Goal: Find specific page/section: Find specific page/section

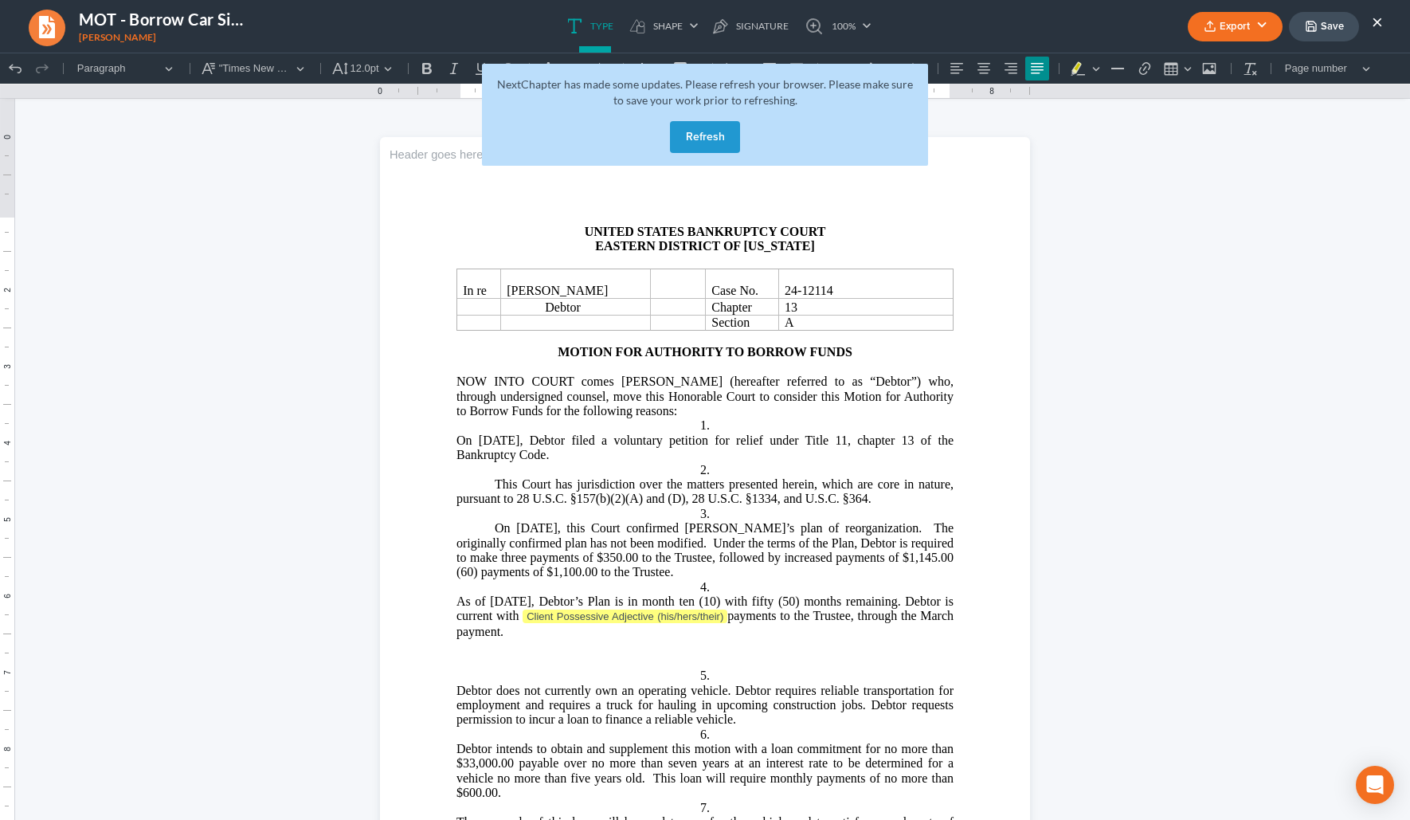
scroll to position [172, 0]
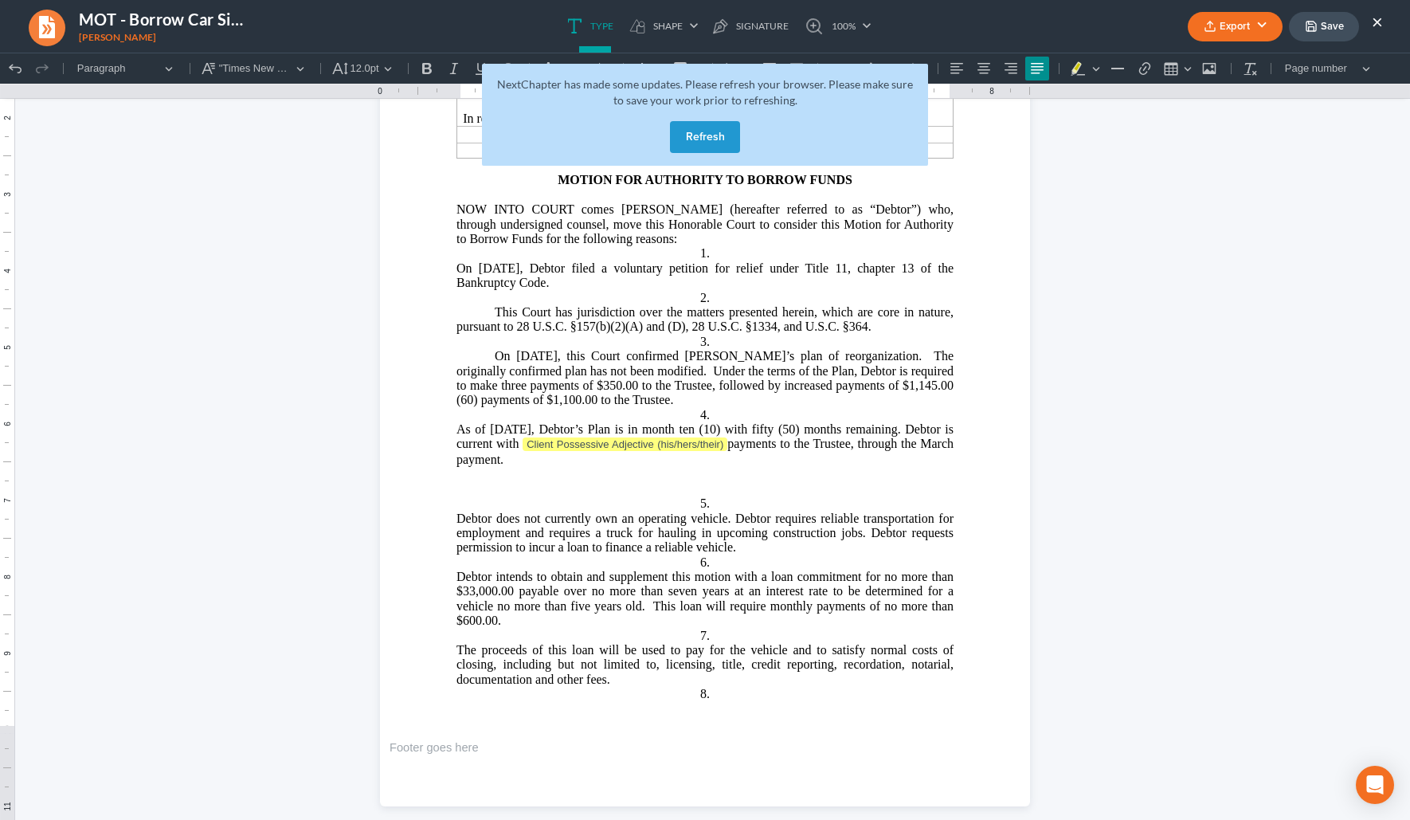
click at [715, 131] on button "Refresh" at bounding box center [705, 137] width 70 height 32
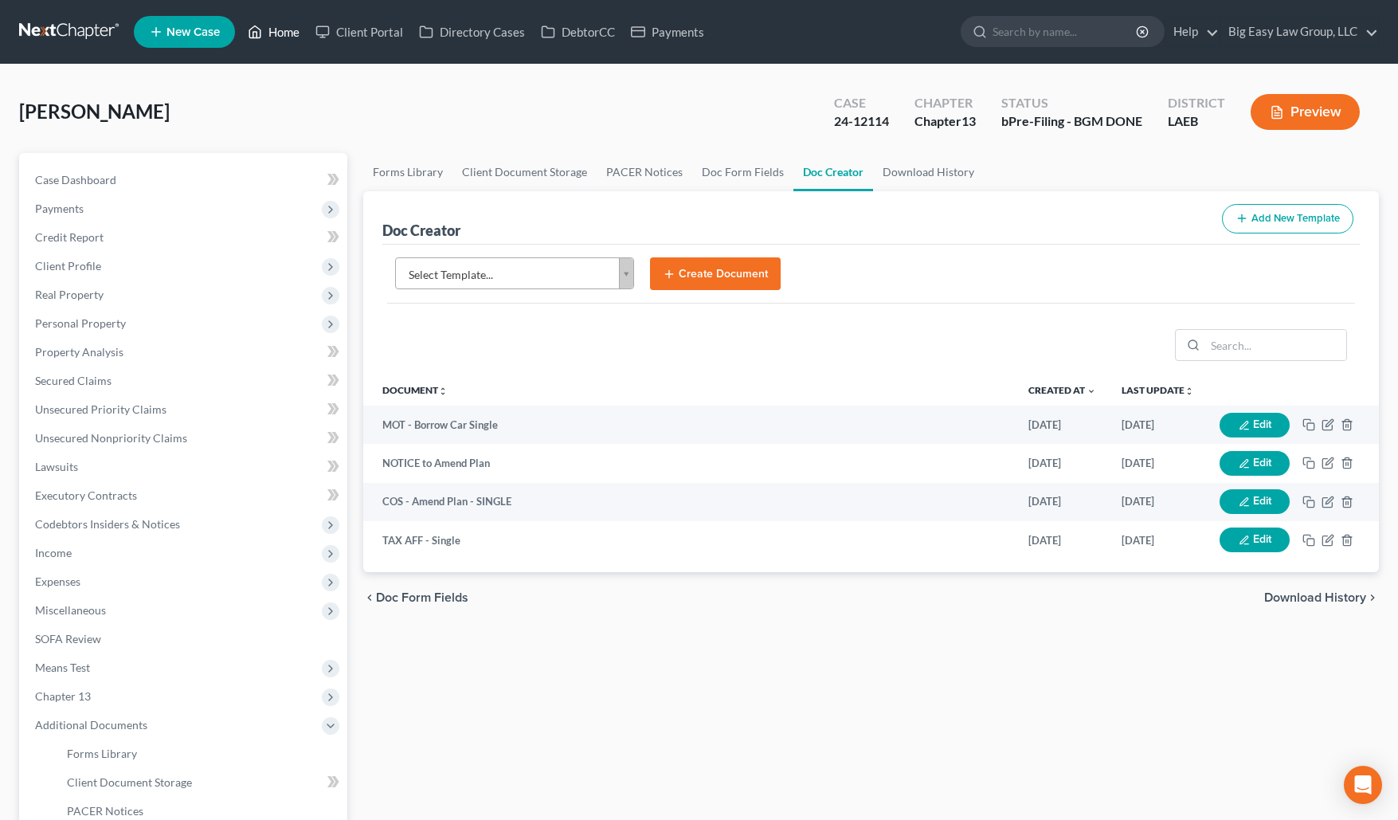
click at [264, 26] on link "Home" at bounding box center [274, 32] width 68 height 29
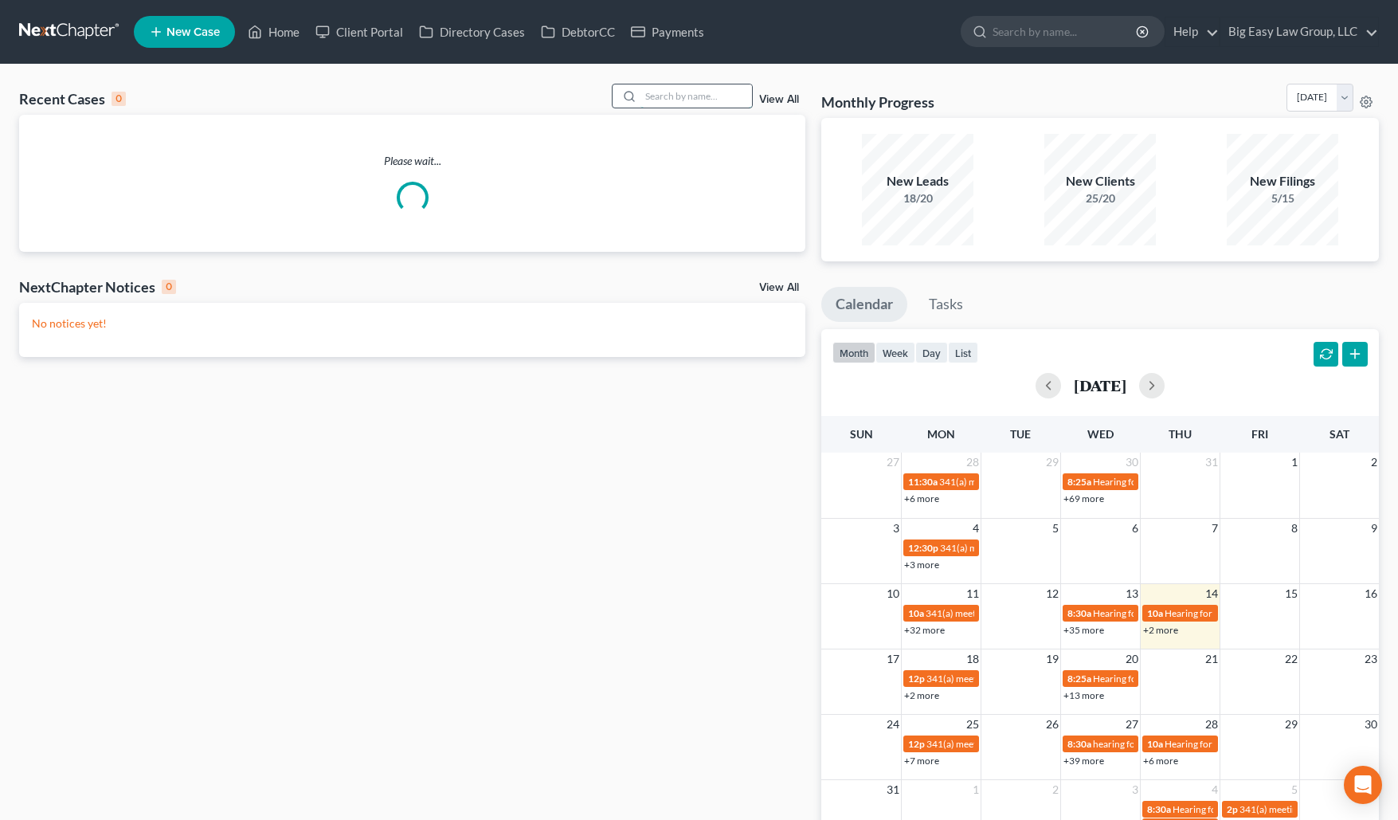
click at [680, 99] on input "search" at bounding box center [697, 95] width 112 height 23
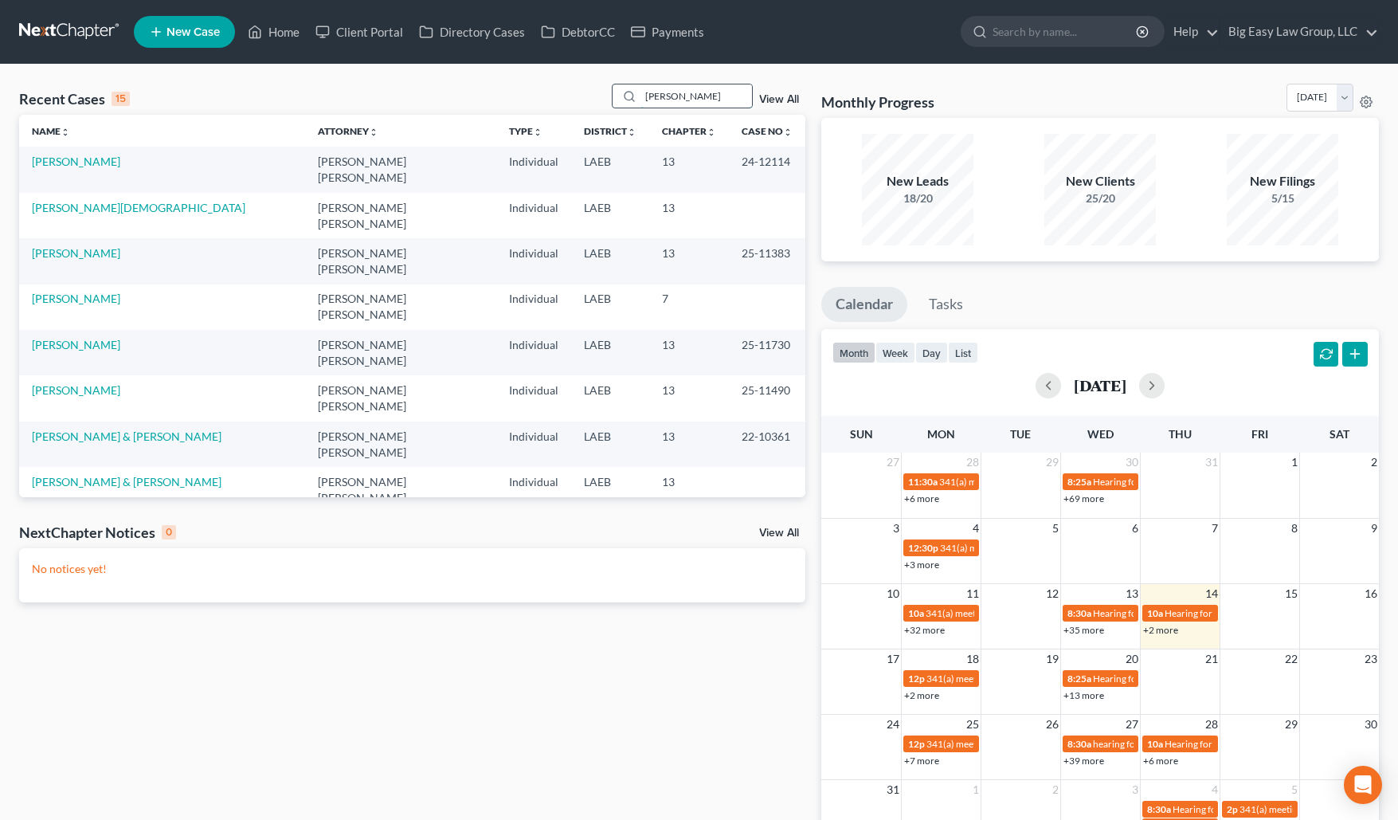
type input "lamar"
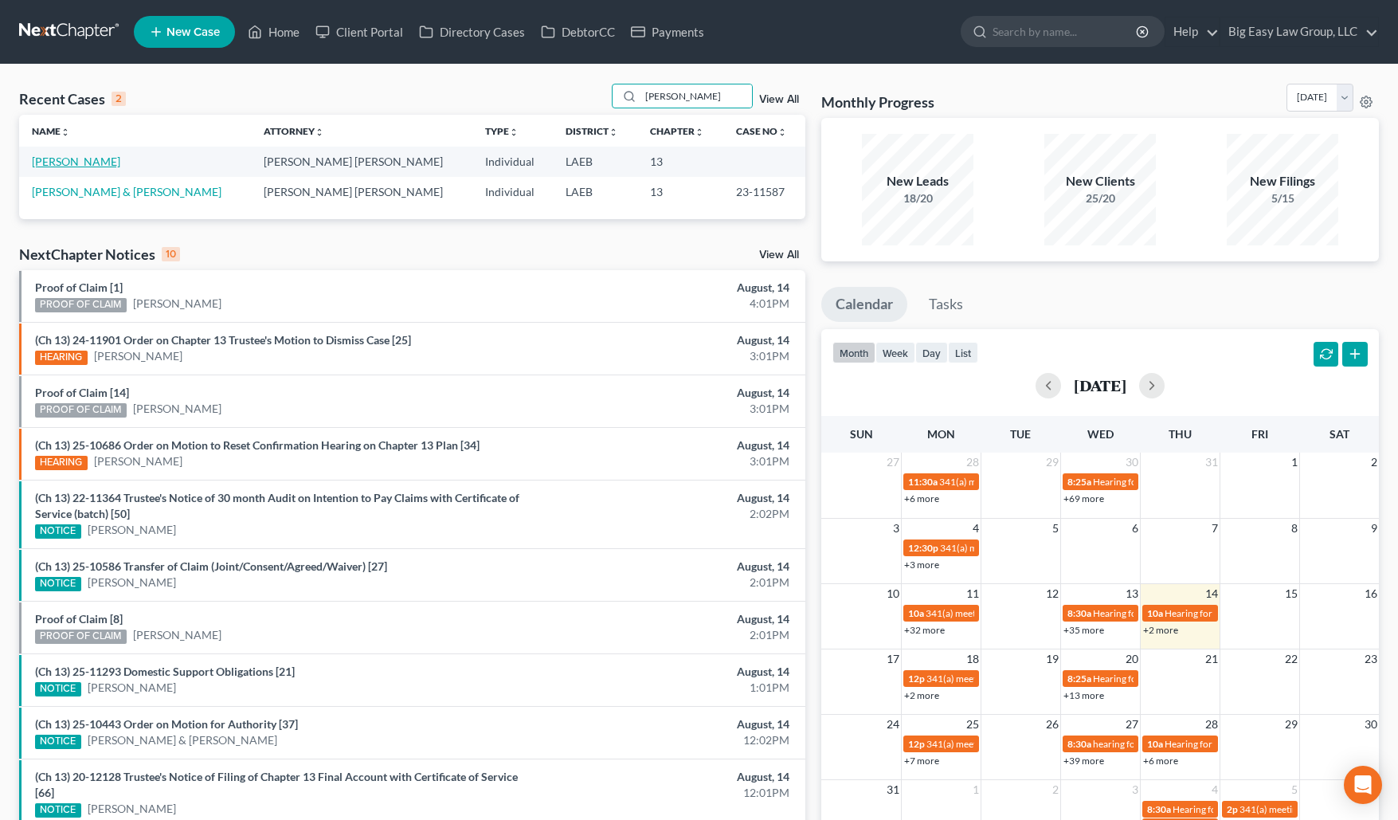
click at [104, 166] on link "Johnson, Lamar" at bounding box center [76, 162] width 88 height 14
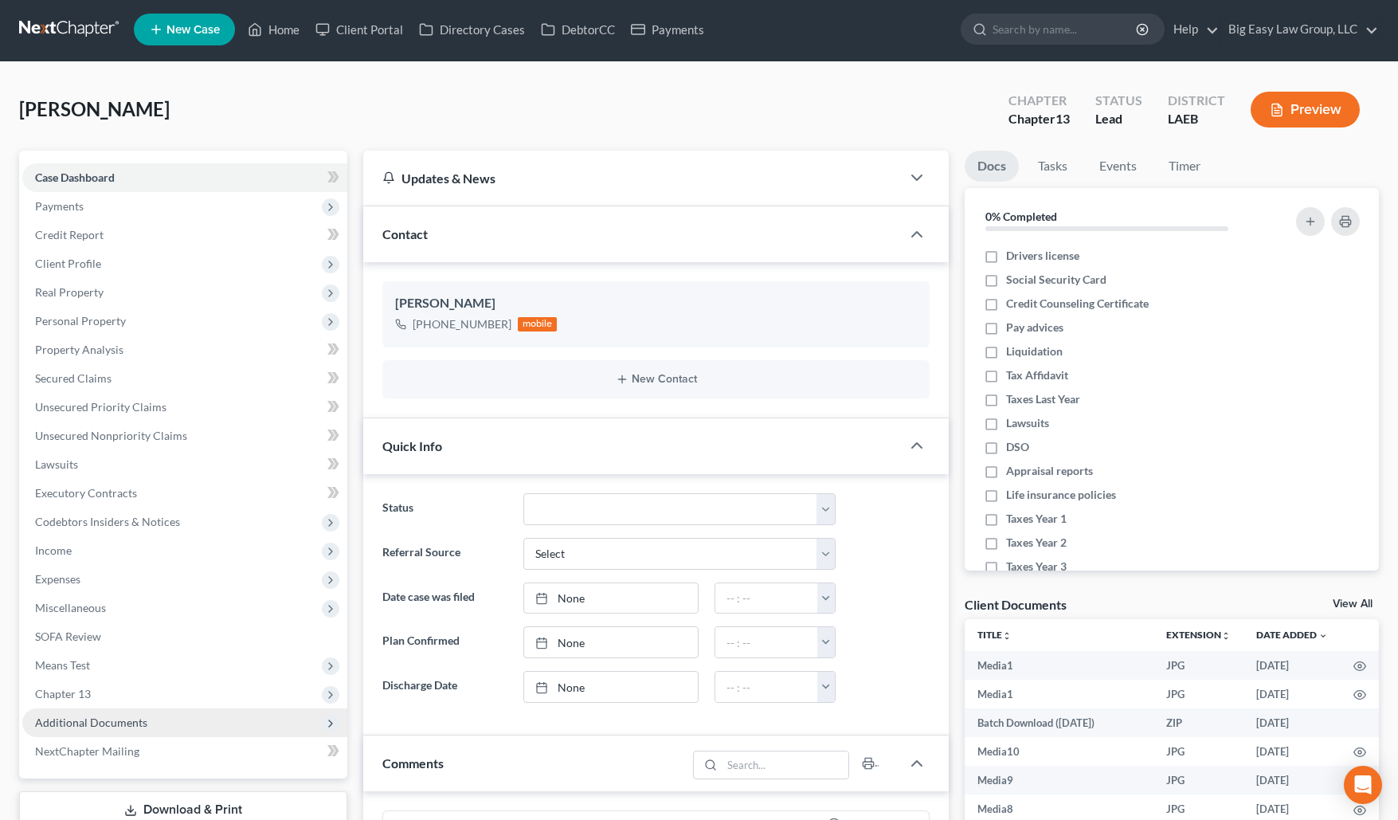
scroll to position [3, 0]
drag, startPoint x: 170, startPoint y: 726, endPoint x: 191, endPoint y: 717, distance: 23.2
click at [171, 726] on span "Additional Documents" at bounding box center [184, 722] width 325 height 29
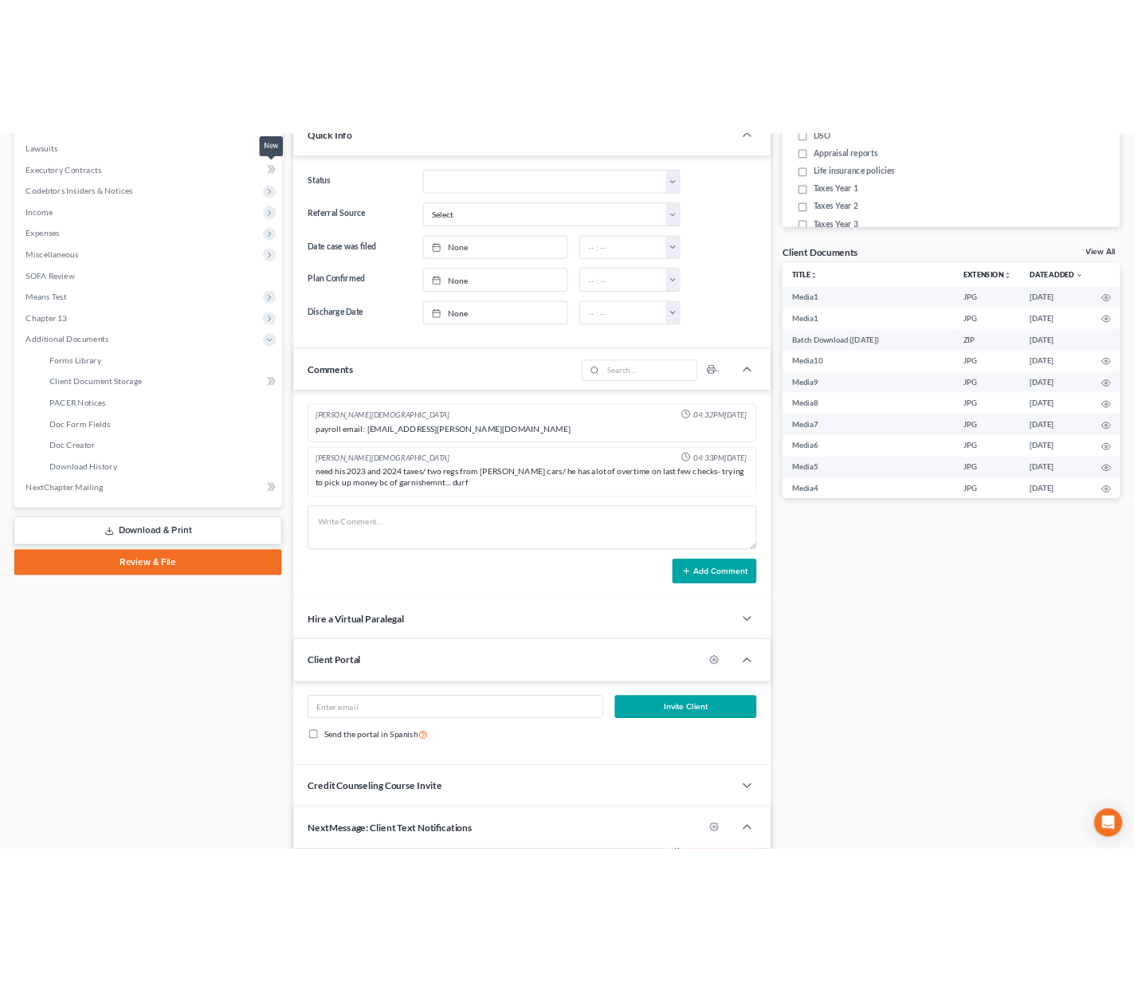
scroll to position [0, 0]
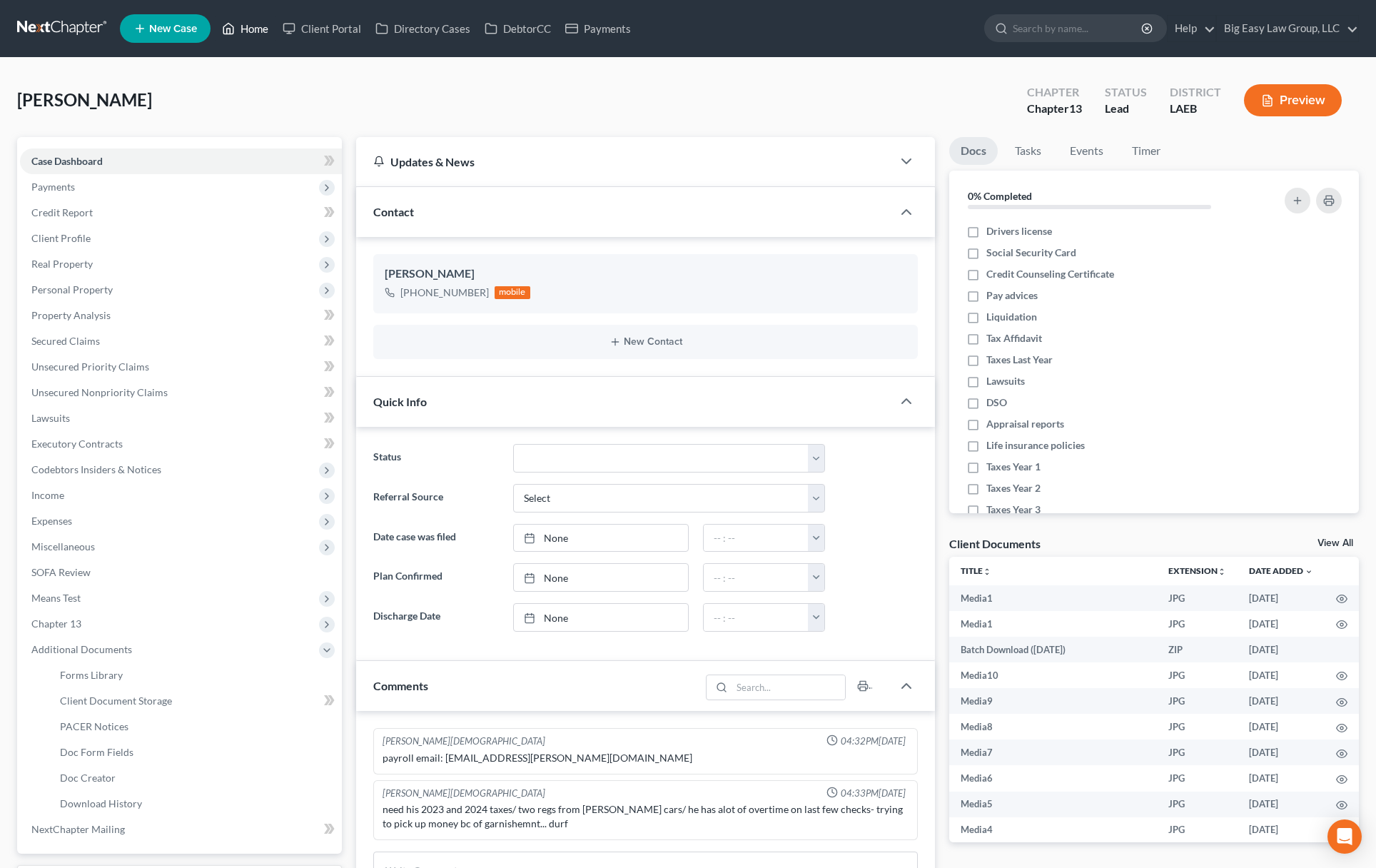
click at [248, 35] on link "Home" at bounding box center [245, 29] width 61 height 26
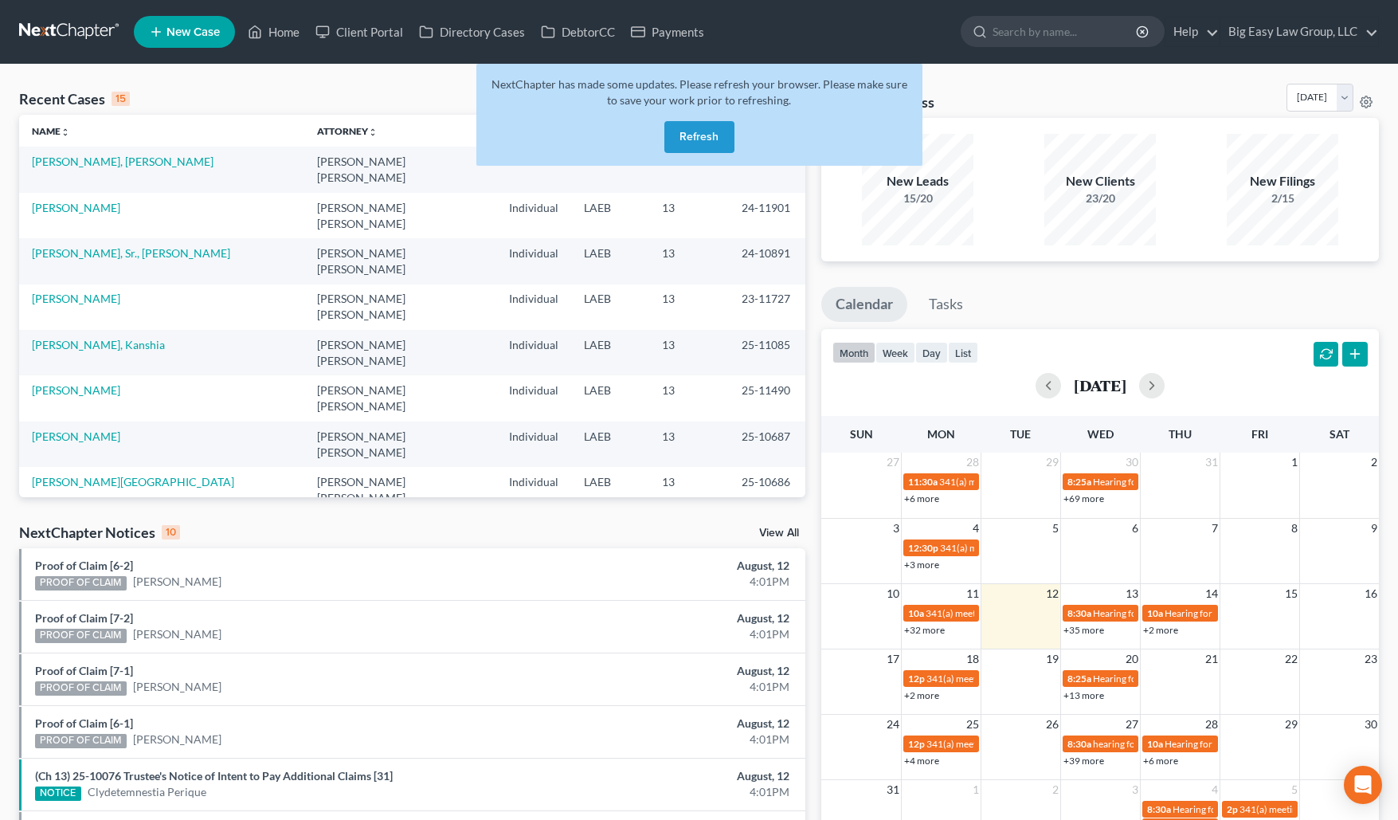
click at [706, 142] on button "Refresh" at bounding box center [700, 137] width 70 height 32
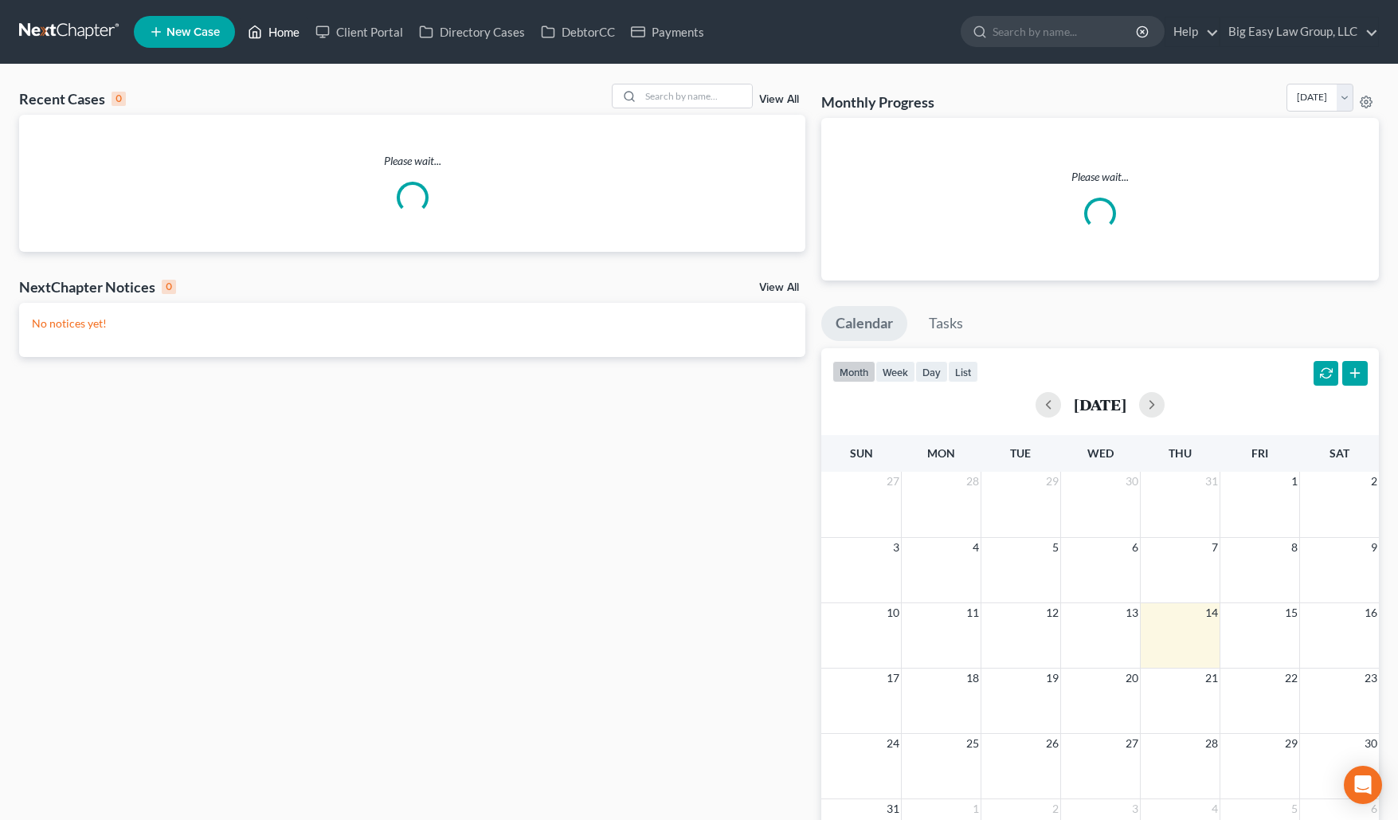
click at [289, 30] on link "Home" at bounding box center [274, 32] width 68 height 29
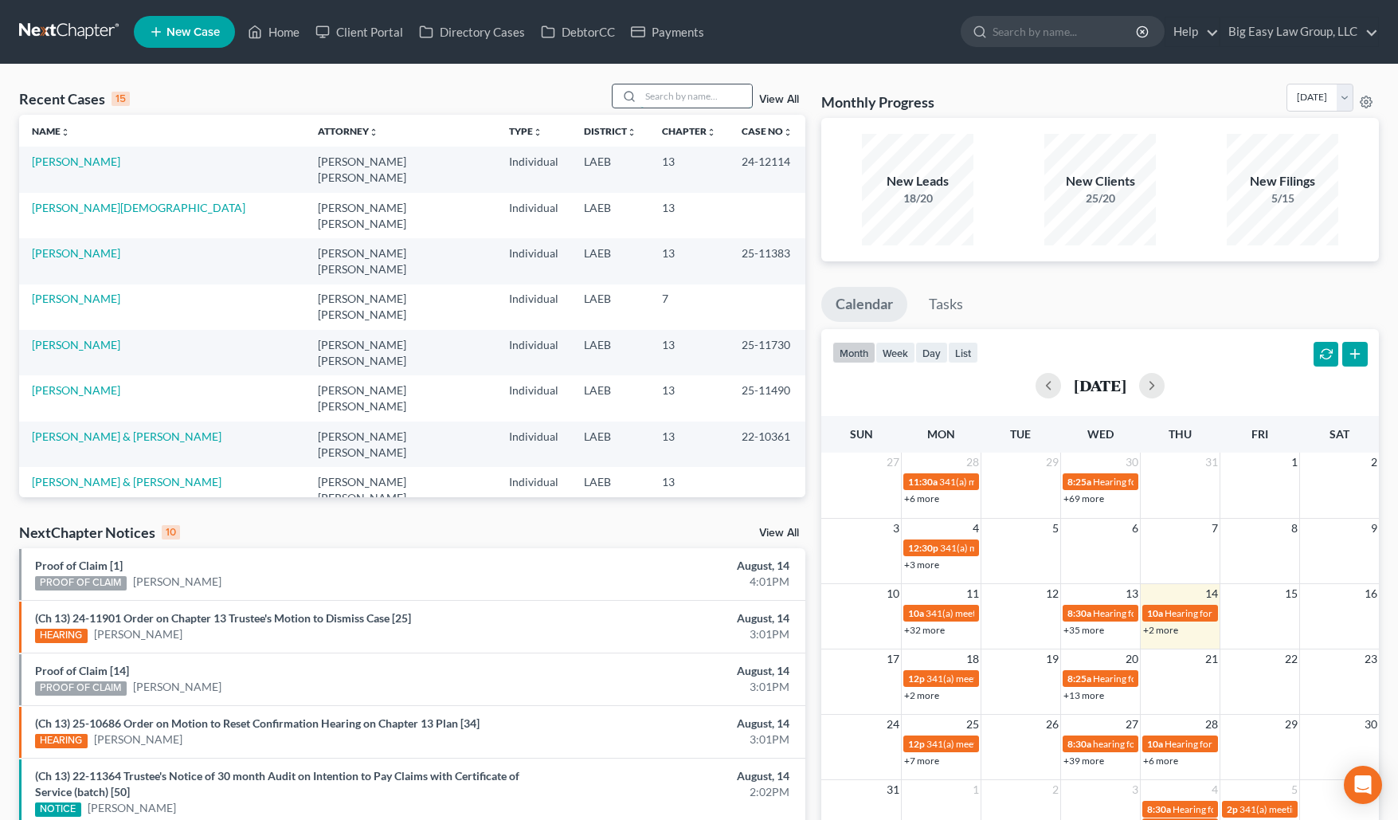
click at [677, 85] on input "search" at bounding box center [697, 95] width 112 height 23
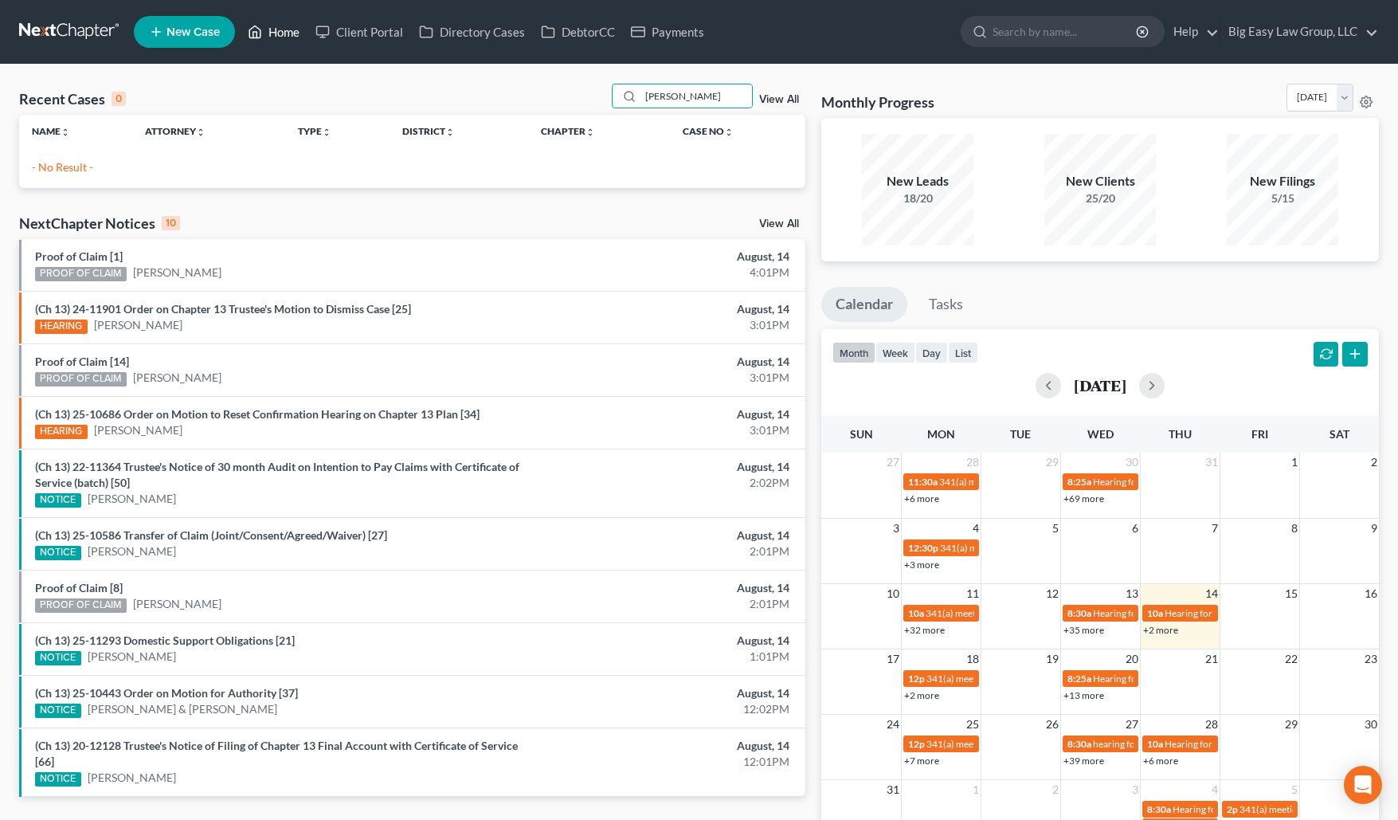
click at [285, 20] on link "Home" at bounding box center [274, 32] width 68 height 29
click at [277, 30] on link "Home" at bounding box center [274, 32] width 68 height 29
drag, startPoint x: 701, startPoint y: 88, endPoint x: 555, endPoint y: 85, distance: 146.6
click at [619, 86] on div "Myers" at bounding box center [683, 96] width 142 height 25
type input "s"
